Goal: Transaction & Acquisition: Register for event/course

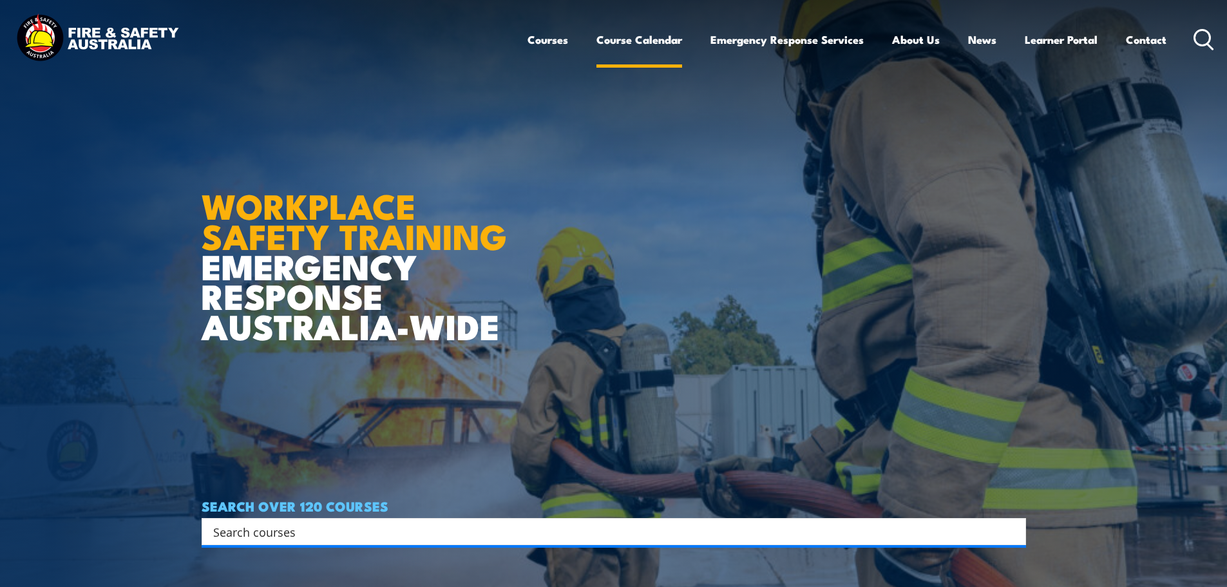
click at [621, 35] on link "Course Calendar" at bounding box center [640, 40] width 86 height 34
click at [312, 535] on input "Search input" at bounding box center [605, 531] width 785 height 19
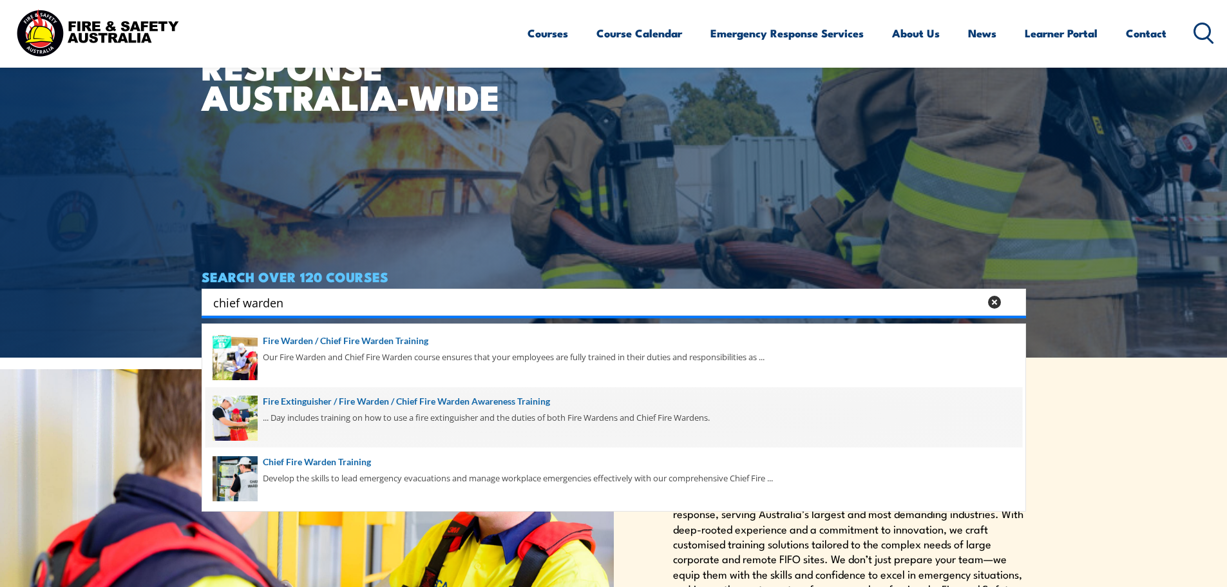
scroll to position [258, 0]
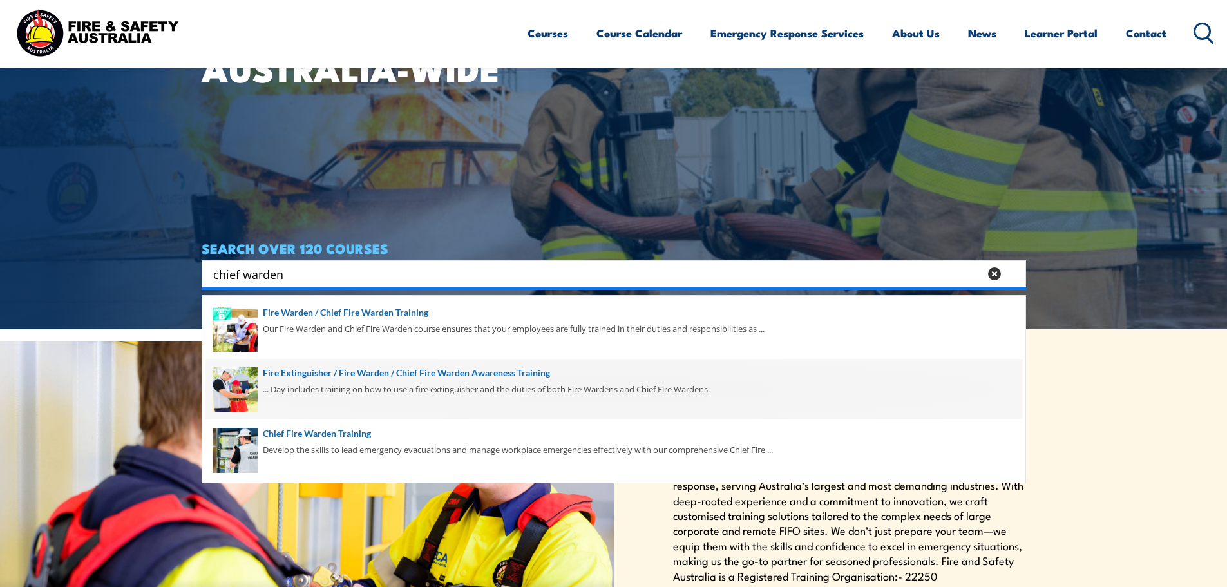
type input "chief warden"
click at [537, 374] on span at bounding box center [613, 389] width 817 height 61
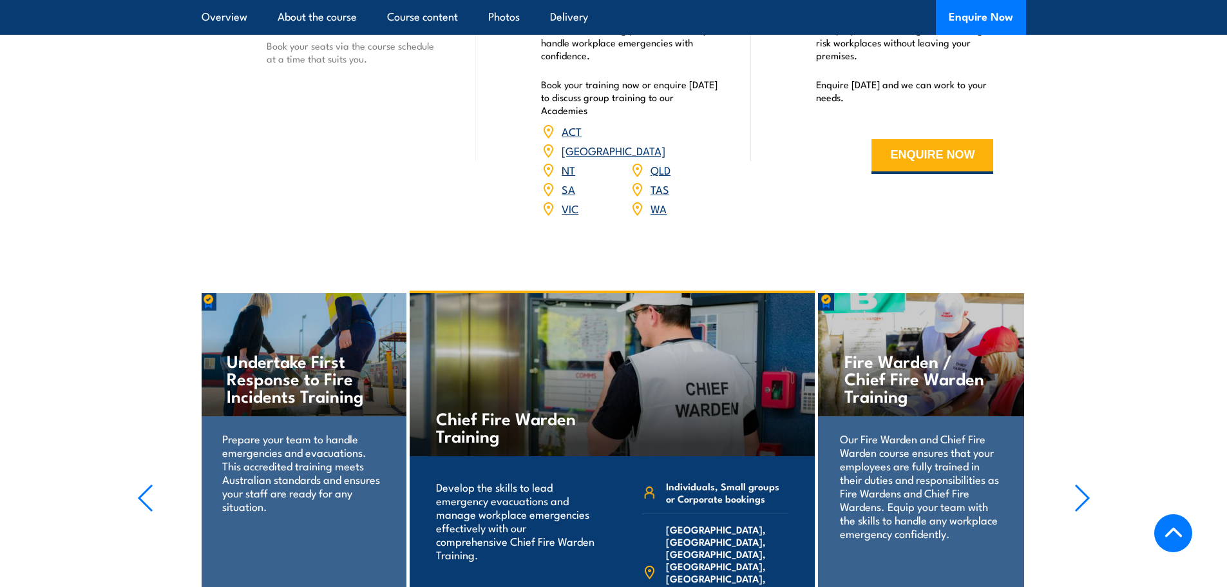
scroll to position [2036, 0]
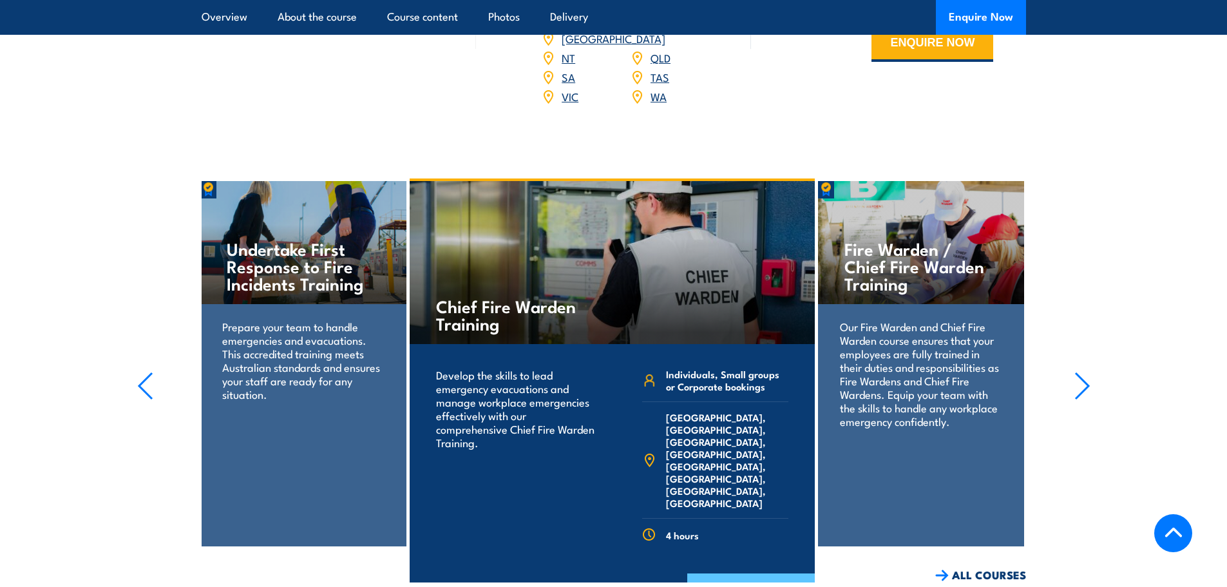
click at [723, 573] on link "COURSE DETAILS" at bounding box center [751, 589] width 128 height 33
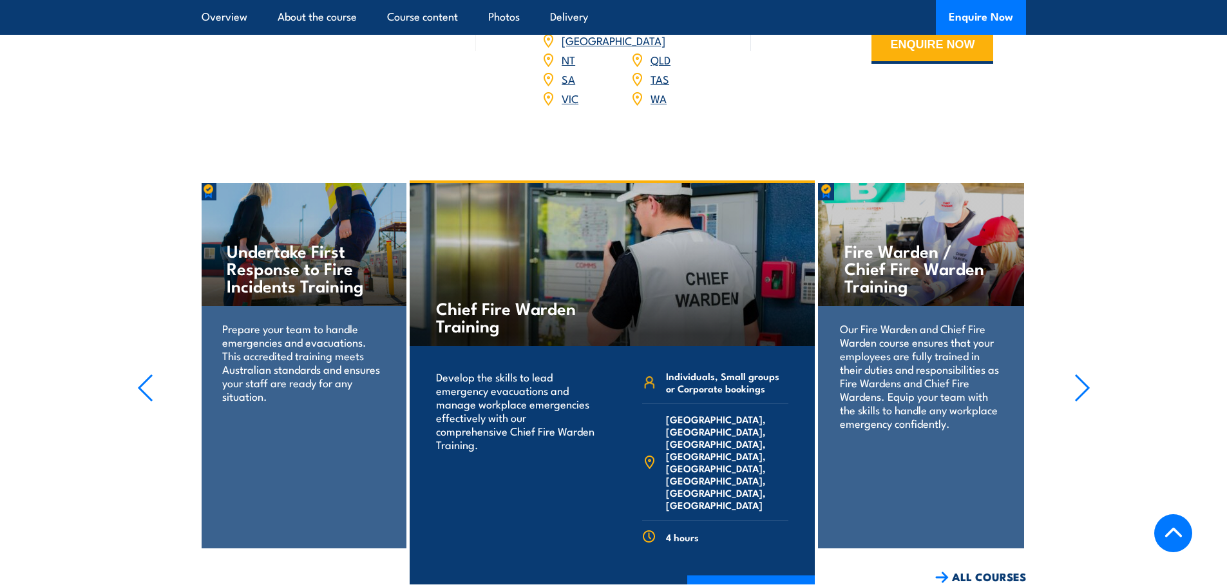
scroll to position [2036, 0]
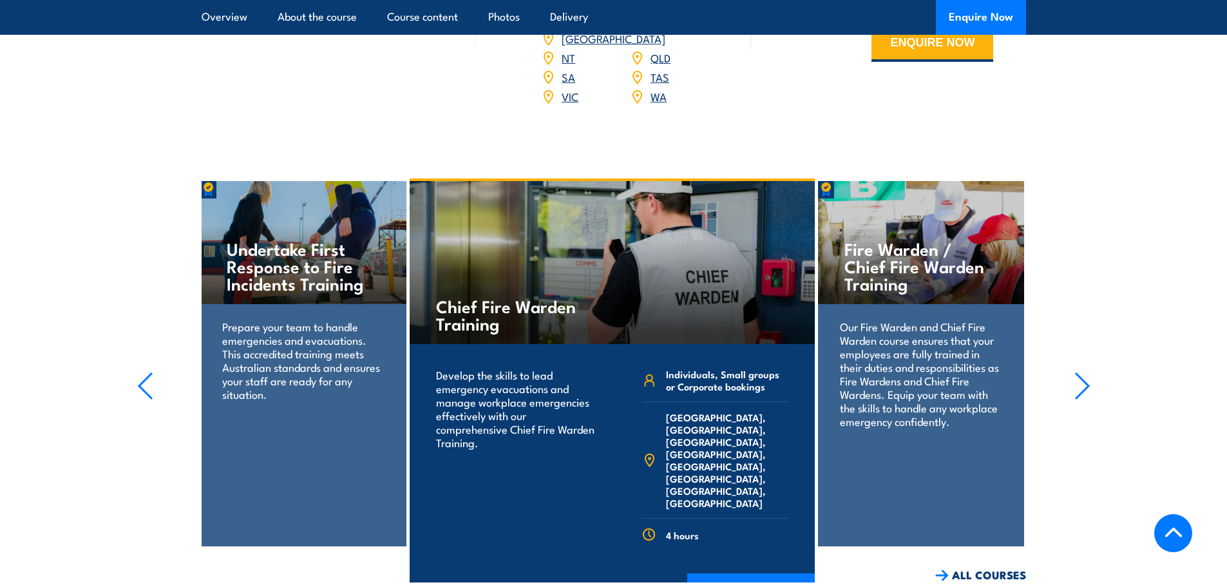
click at [1076, 372] on icon "button" at bounding box center [1083, 386] width 16 height 28
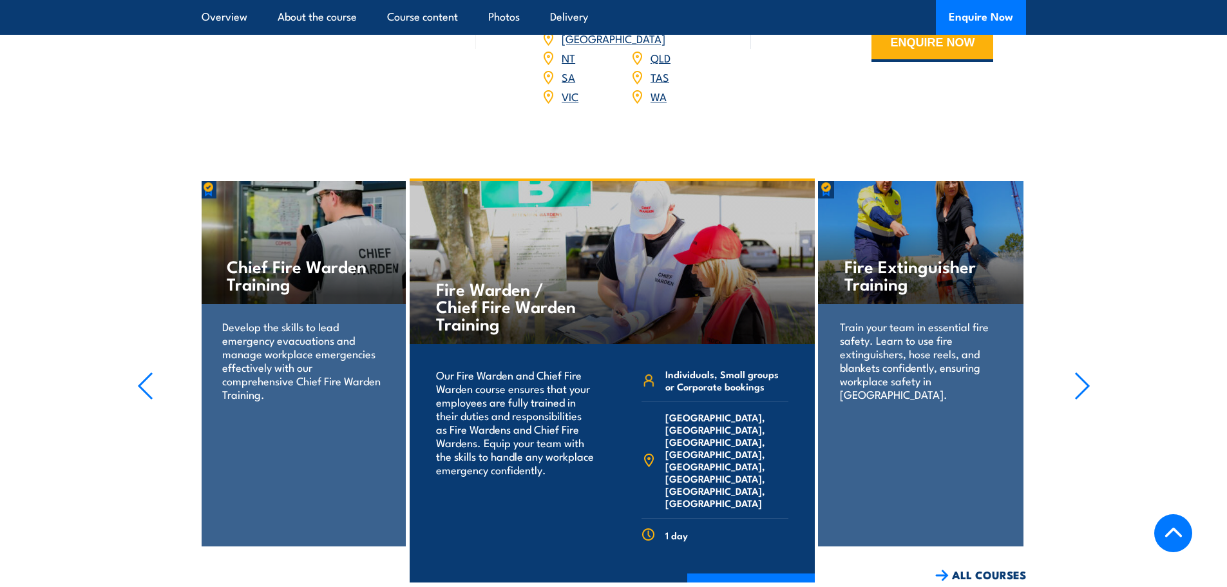
click at [1076, 372] on icon "button" at bounding box center [1083, 386] width 16 height 28
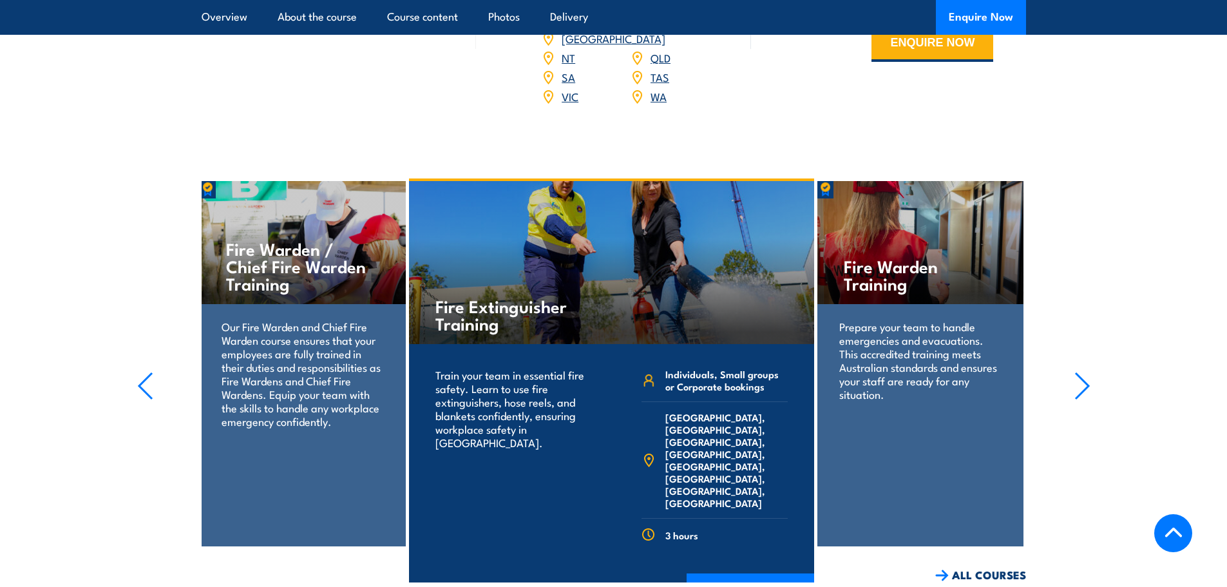
click at [1076, 372] on icon "button" at bounding box center [1083, 386] width 16 height 28
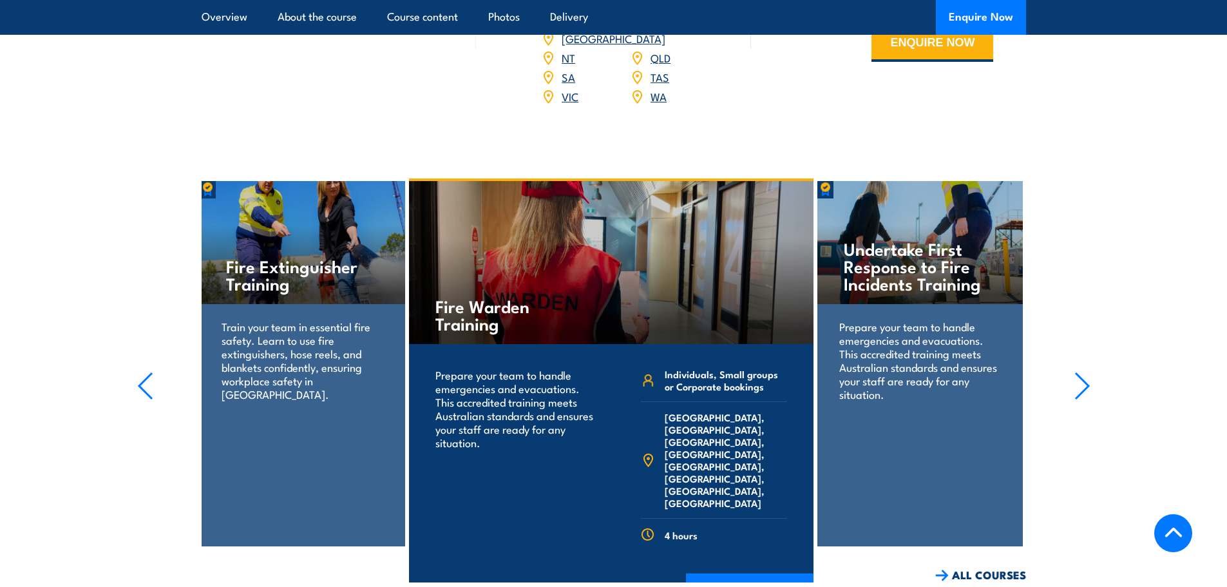
click at [1076, 372] on icon "button" at bounding box center [1083, 386] width 16 height 28
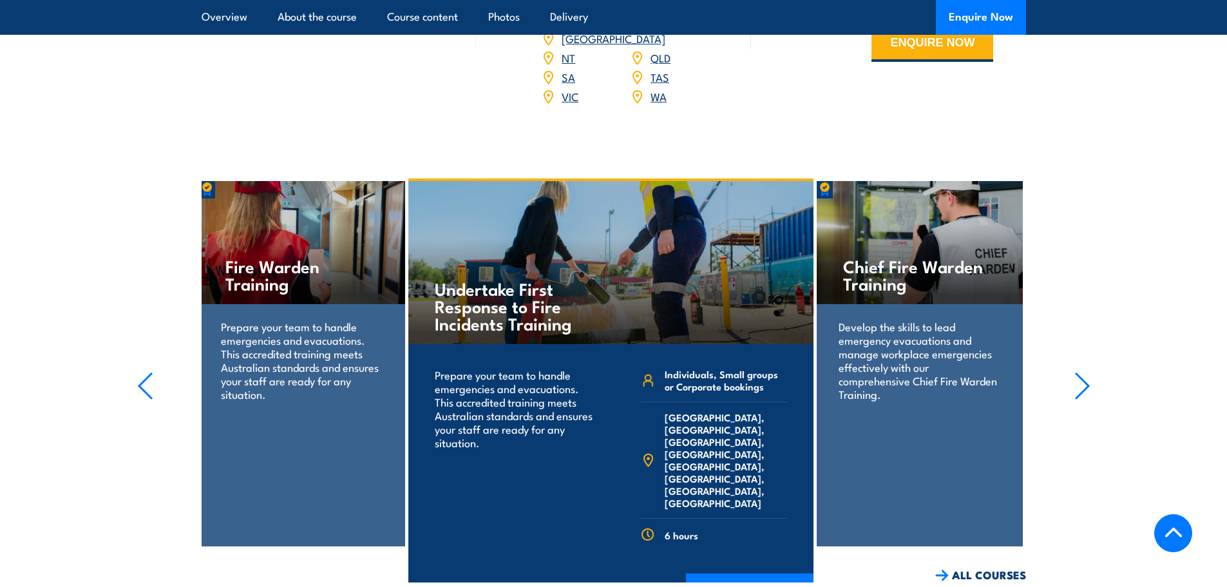
click at [1076, 372] on icon "button" at bounding box center [1083, 386] width 16 height 28
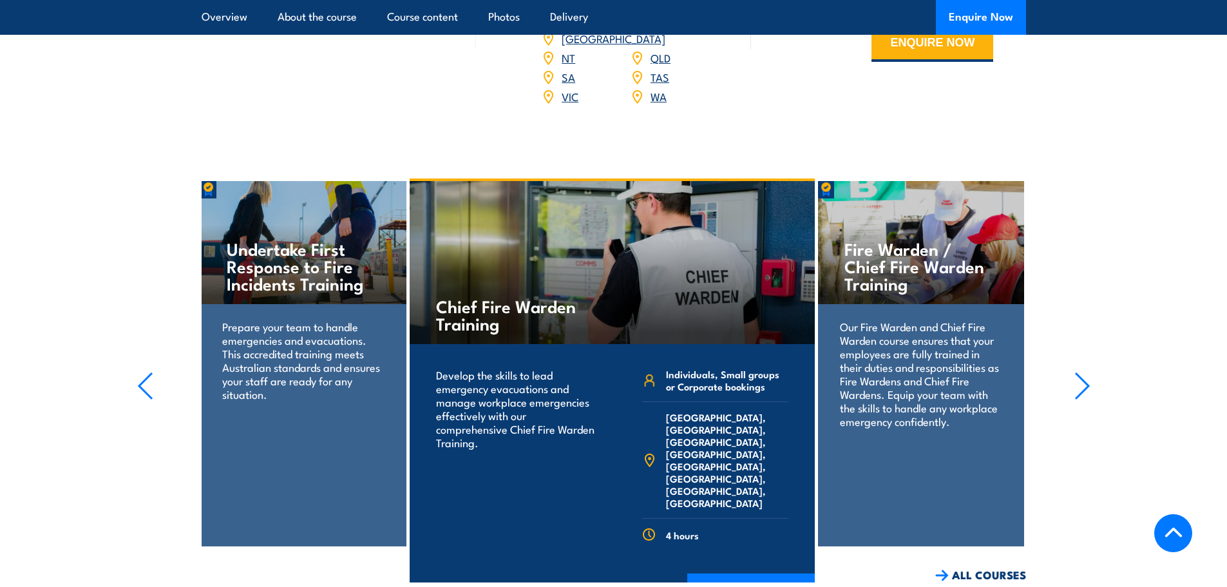
click at [1076, 372] on icon "button" at bounding box center [1083, 386] width 16 height 28
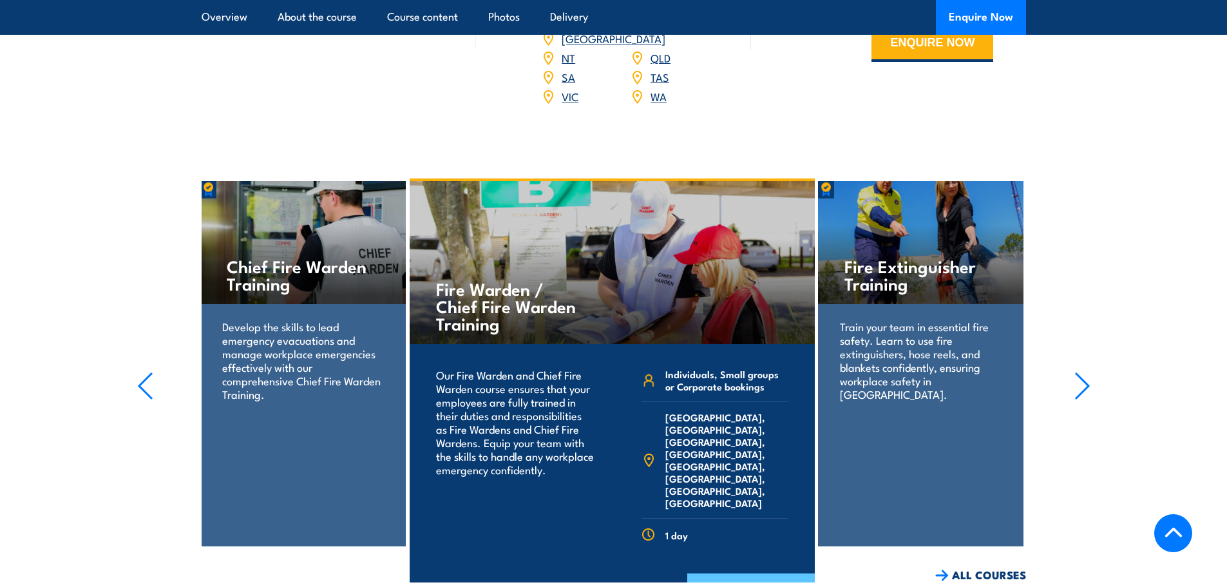
click at [703, 573] on link "COURSE DETAILS" at bounding box center [751, 589] width 128 height 33
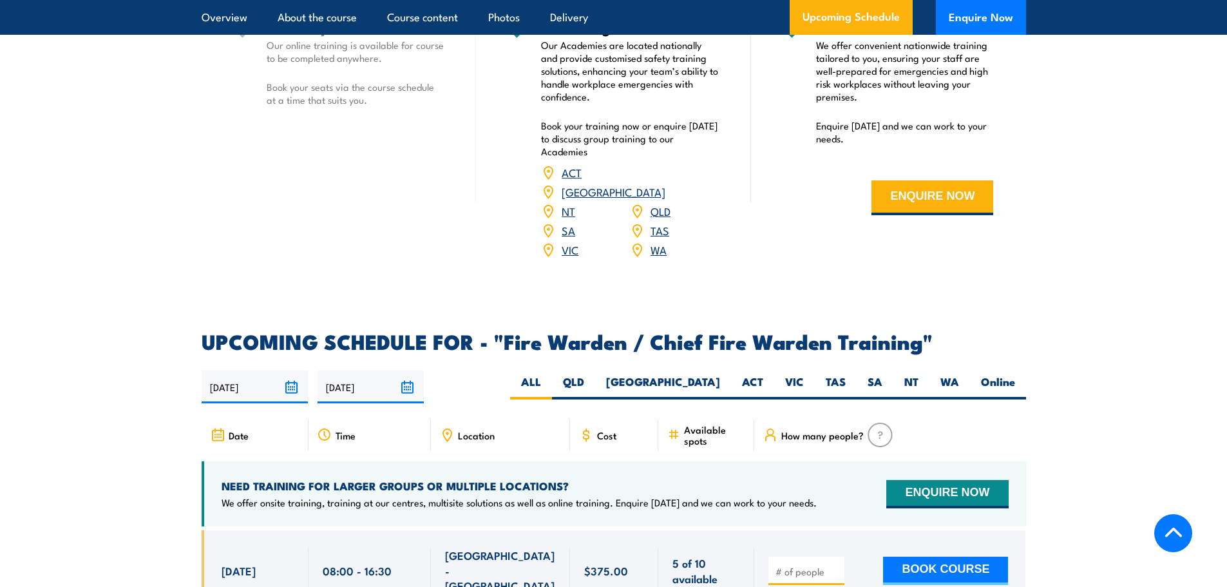
scroll to position [2126, 0]
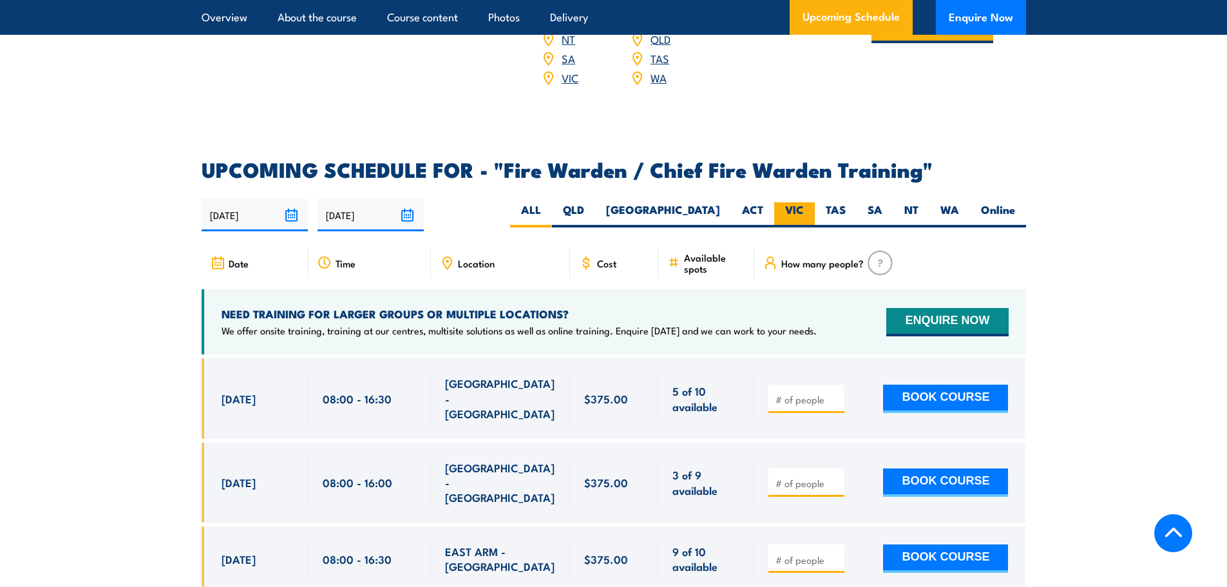
click at [796, 217] on label "VIC" at bounding box center [794, 214] width 41 height 25
click at [804, 211] on input "VIC" at bounding box center [808, 206] width 8 height 8
radio input "true"
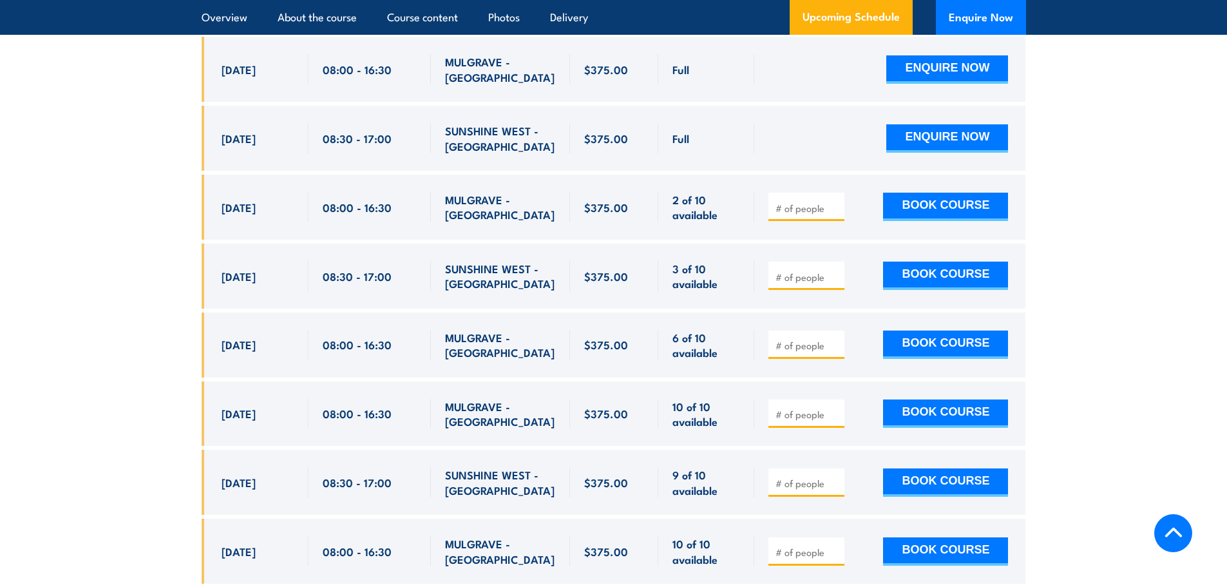
scroll to position [2475, 0]
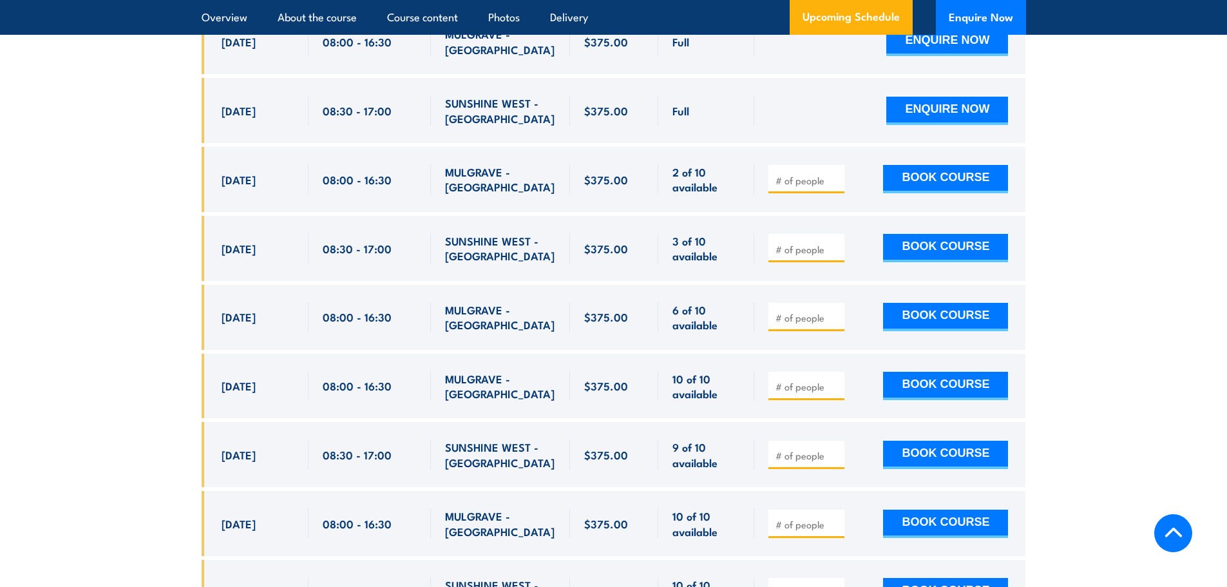
click at [817, 243] on input "number" at bounding box center [808, 249] width 64 height 13
type input "1"
click at [913, 236] on button "BOOK COURSE" at bounding box center [945, 248] width 125 height 28
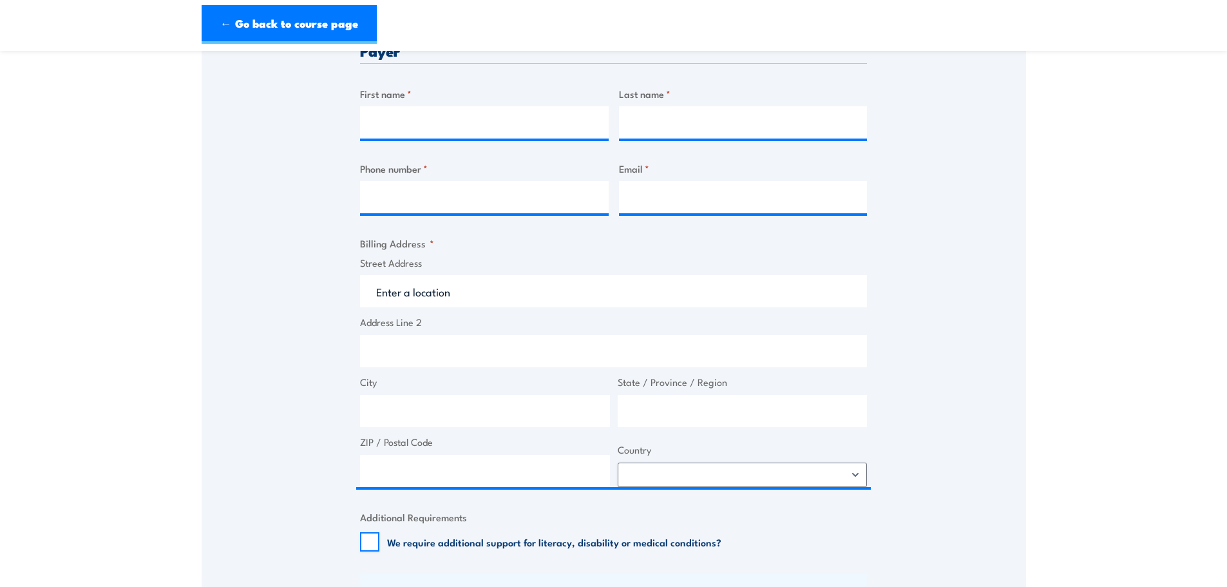
scroll to position [966, 0]
